Goal: Task Accomplishment & Management: Manage account settings

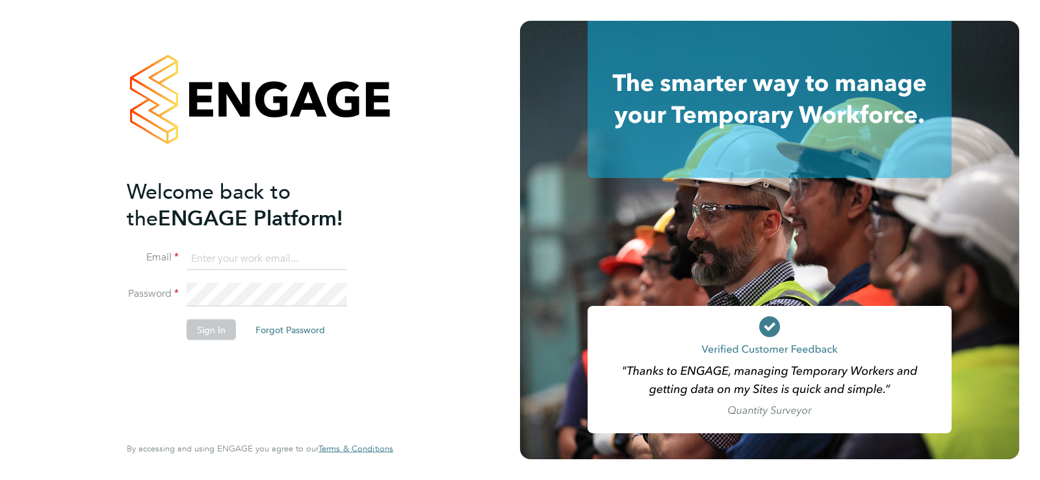
type input "[EMAIL_ADDRESS][DOMAIN_NAME]"
click at [207, 331] on button "Sign In" at bounding box center [210, 330] width 49 height 21
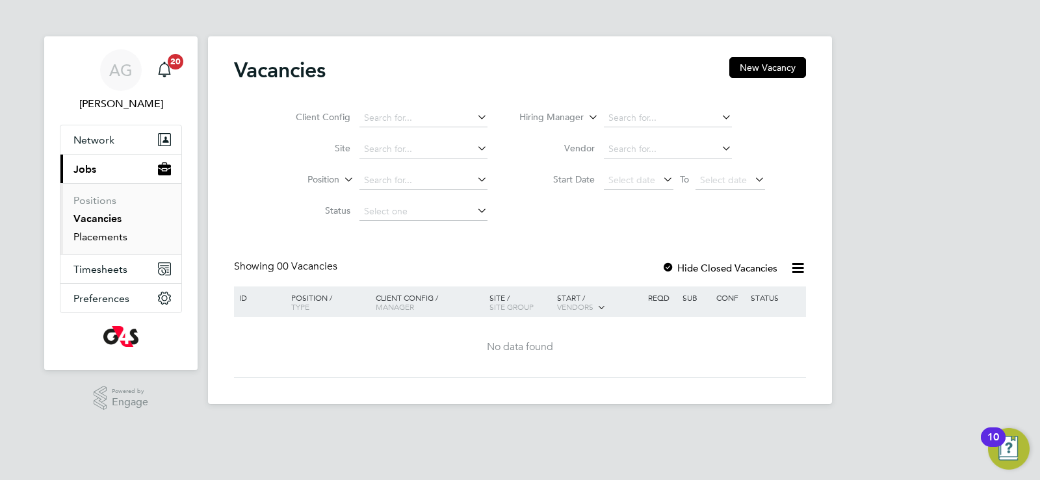
click at [114, 240] on link "Placements" at bounding box center [100, 237] width 54 height 12
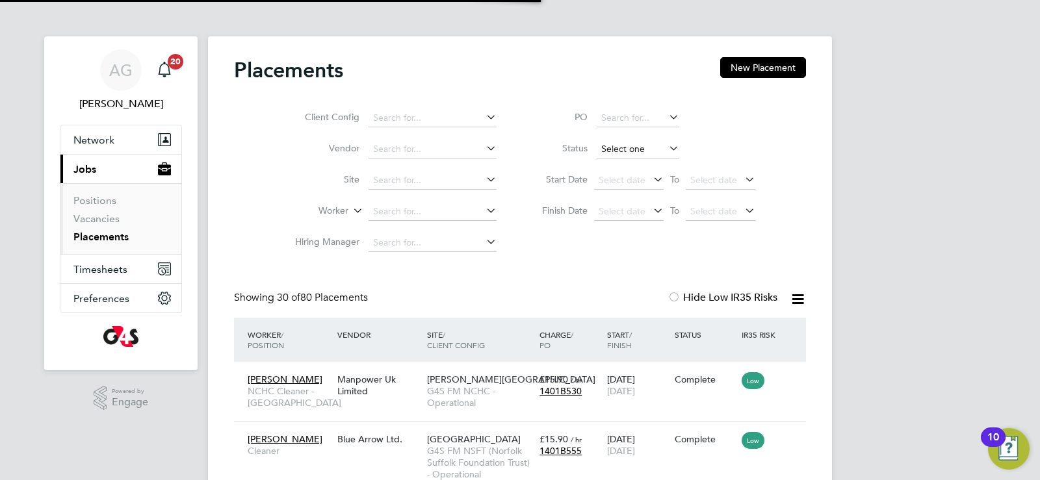
click at [629, 145] on input at bounding box center [637, 149] width 83 height 18
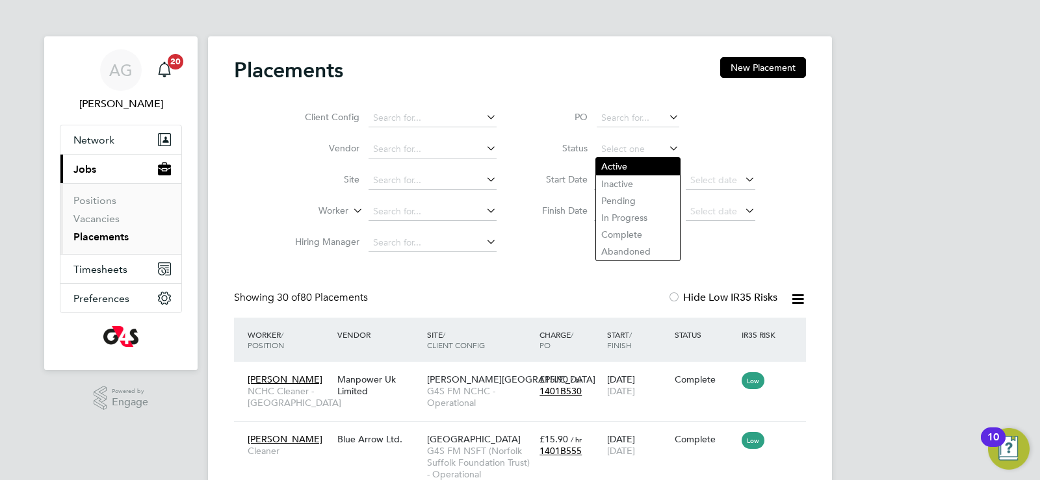
click at [622, 161] on li "Active" at bounding box center [638, 166] width 84 height 17
type input "Active"
